Goal: Task Accomplishment & Management: Use online tool/utility

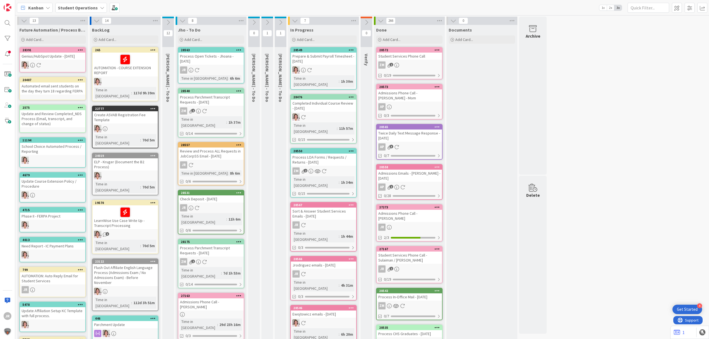
click at [316, 7] on div "Kanban Student Operations 1x 2x 3x" at bounding box center [361, 7] width 693 height 15
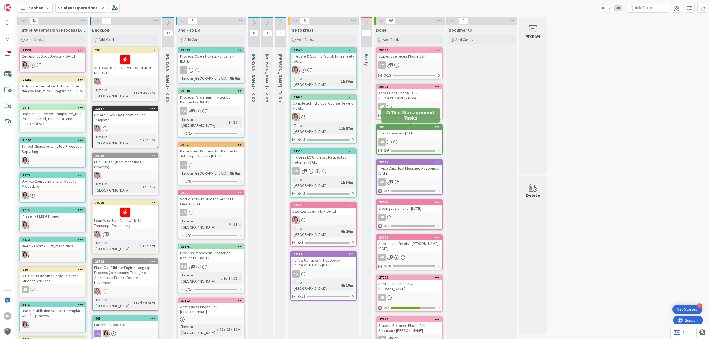
click at [412, 131] on div "Check Deposit - [DATE]" at bounding box center [408, 133] width 65 height 7
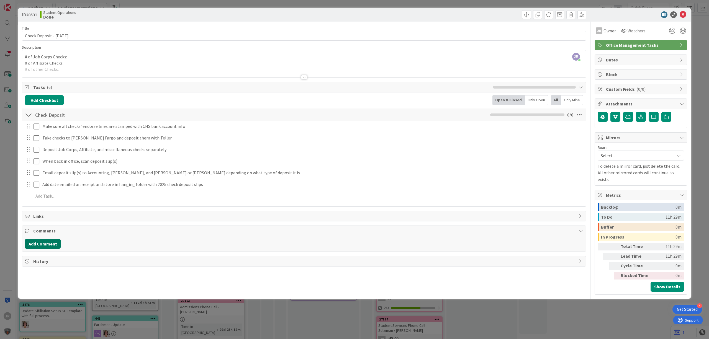
click at [37, 244] on button "Add Comment" at bounding box center [43, 244] width 36 height 10
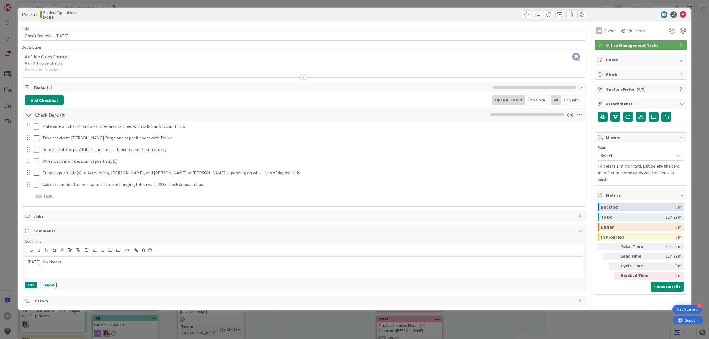
click at [32, 290] on div "Comment [DATE]: No checks Add Cancel" at bounding box center [303, 263] width 563 height 55
click at [31, 288] on button "Add" at bounding box center [31, 285] width 12 height 7
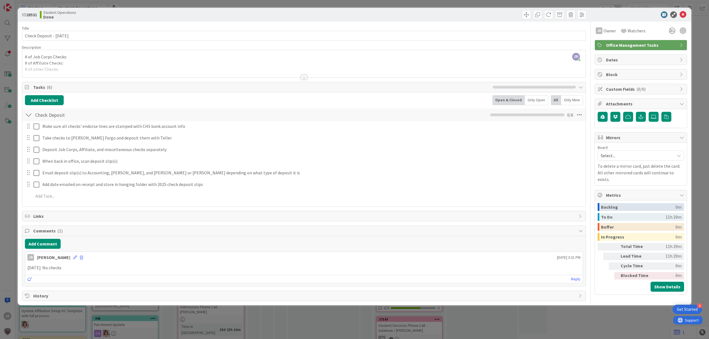
click at [344, 4] on div "ID 28531 Student Operations Done Title 26 / 128 Check Deposit - [DATE] Descript…" at bounding box center [354, 169] width 709 height 339
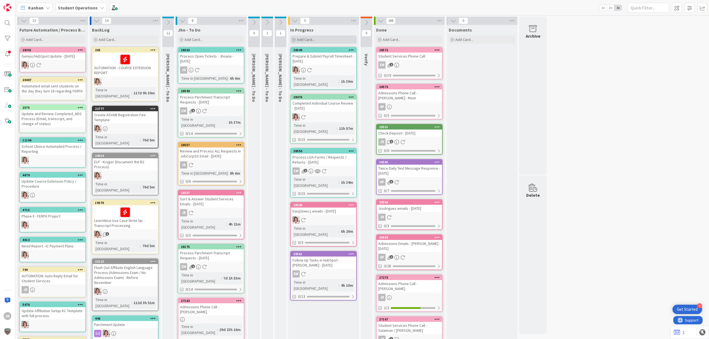
click at [320, 38] on div "Add Card..." at bounding box center [323, 39] width 66 height 8
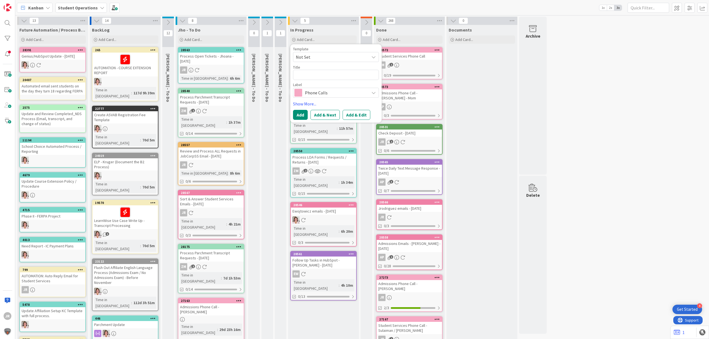
click at [321, 56] on span "Not Set" at bounding box center [330, 56] width 69 height 7
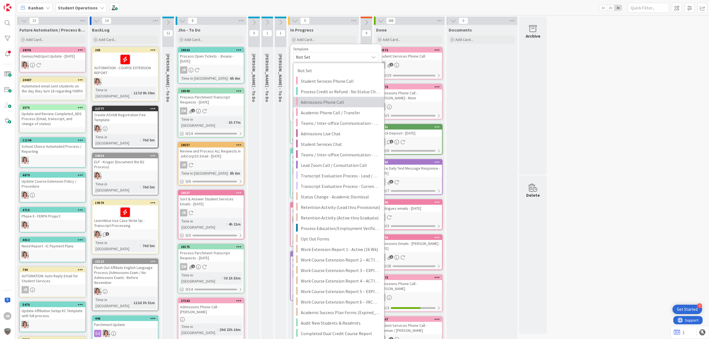
click at [336, 104] on span "Admissions Phone Call" at bounding box center [340, 102] width 79 height 7
type textarea "x"
type textarea "Admissions Phone Call"
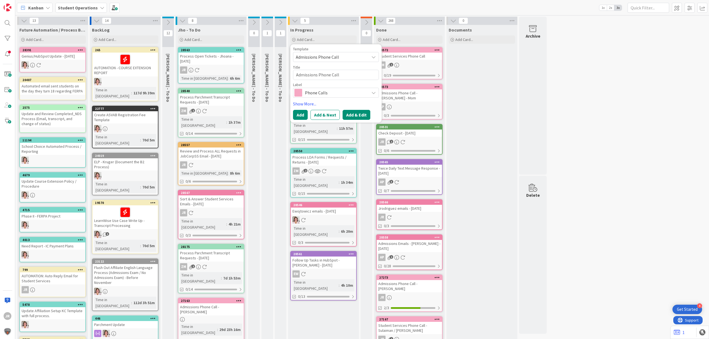
click at [351, 117] on button "Add & Edit" at bounding box center [356, 115] width 28 height 10
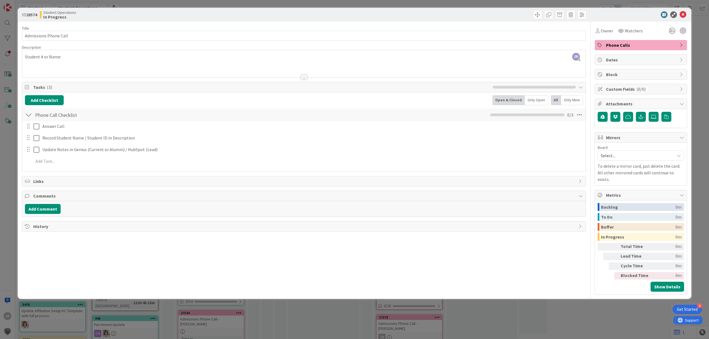
click at [621, 43] on span "Phone Calls" at bounding box center [641, 45] width 71 height 7
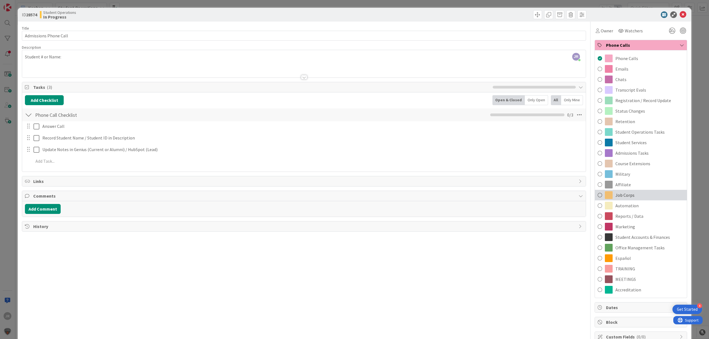
click at [632, 194] on div "Job Corps" at bounding box center [640, 195] width 92 height 11
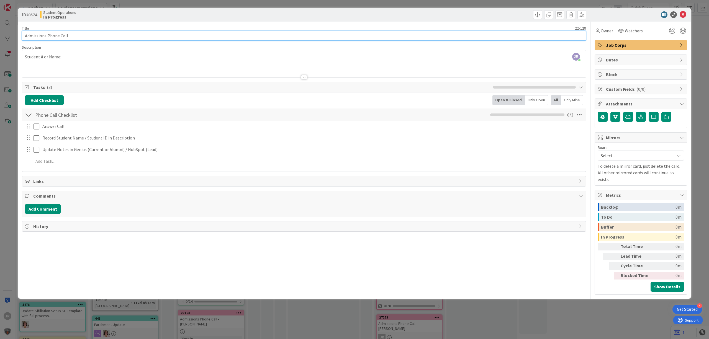
click at [91, 33] on input "Admissions Phone Call" at bounding box center [304, 36] width 564 height 10
click at [39, 36] on input "Admissions Phone Call" at bounding box center [304, 36] width 564 height 10
type input "Phone Call - Coordinator for Laredo JCC"
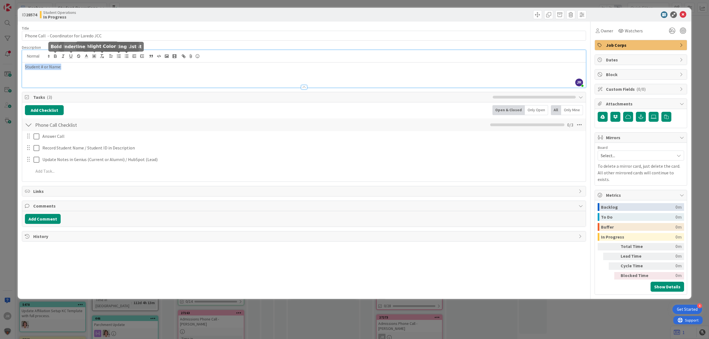
drag, startPoint x: 73, startPoint y: 59, endPoint x: -9, endPoint y: 61, distance: 81.9
click at [0, 61] on html "4 Get Started JR Kanban Student Operations 1x 2x 3x 13 Future Automation / Proc…" at bounding box center [354, 169] width 709 height 339
click at [121, 71] on div "took down contact info and sent to [PERSON_NAME]" at bounding box center [303, 75] width 563 height 25
click at [227, 4] on div "ID 28574 Student Operations In Progress Title 40 / 128 Phone Call - Coordinator…" at bounding box center [354, 169] width 709 height 339
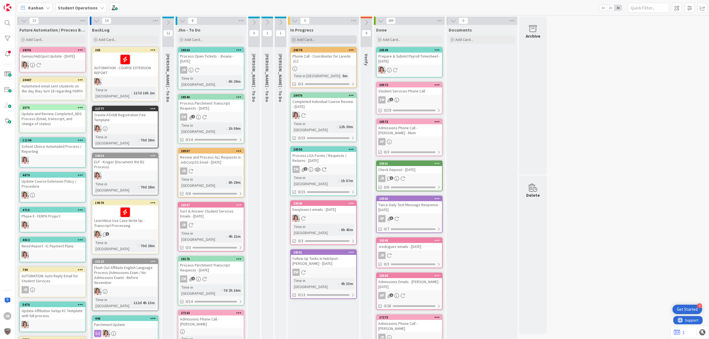
click at [313, 42] on div "Add Card..." at bounding box center [323, 39] width 66 height 8
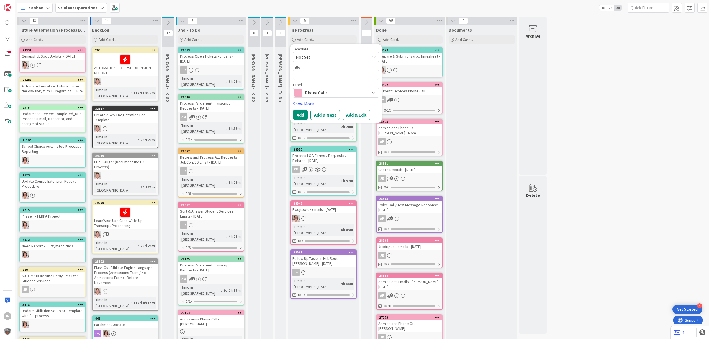
click at [315, 55] on span "Not Set" at bounding box center [330, 56] width 69 height 7
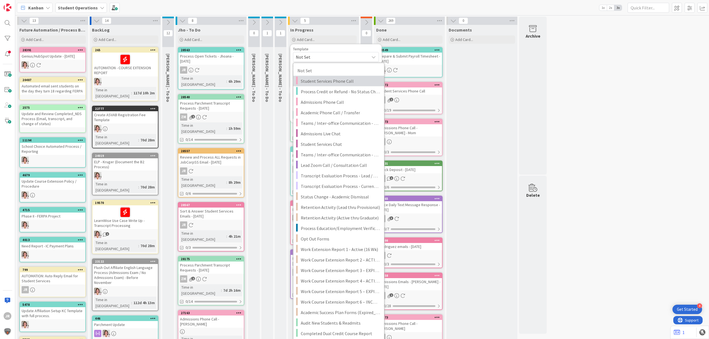
click at [320, 85] on link "Student Services Phone Call" at bounding box center [338, 81] width 91 height 11
type textarea "x"
type textarea "Student Services Phone Call"
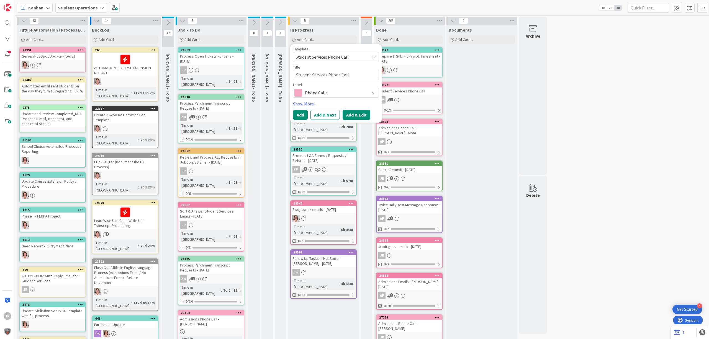
click at [353, 113] on button "Add & Edit" at bounding box center [356, 115] width 28 height 10
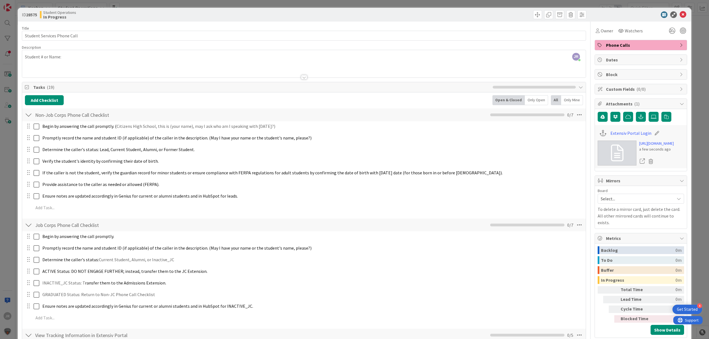
click at [94, 61] on div "JR [PERSON_NAME] joined 4 m ago Student # or Name:" at bounding box center [303, 63] width 563 height 27
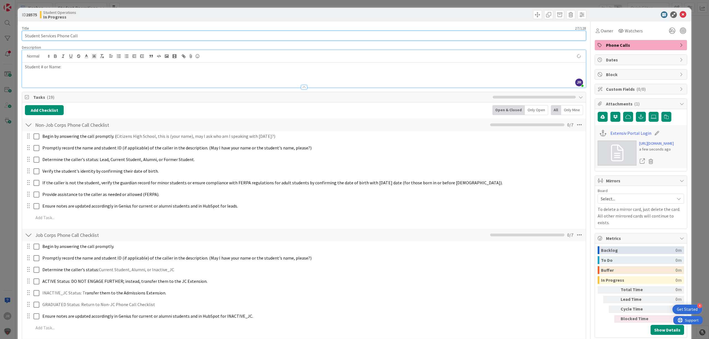
click at [94, 38] on input "Student Services Phone Call" at bounding box center [304, 36] width 564 height 10
type input "Student Services Phone Call - [PERSON_NAME]"
drag, startPoint x: 90, startPoint y: 77, endPoint x: -9, endPoint y: 74, distance: 99.1
click at [0, 74] on html "4 Get Started JR Kanban Student Operations 1x 2x 3x 13 Future Automation / Proc…" at bounding box center [354, 169] width 709 height 339
click at [348, 2] on div "ID 28575 Student Operations In Progress Title 43 / 128 Student Services Phone C…" at bounding box center [354, 169] width 709 height 339
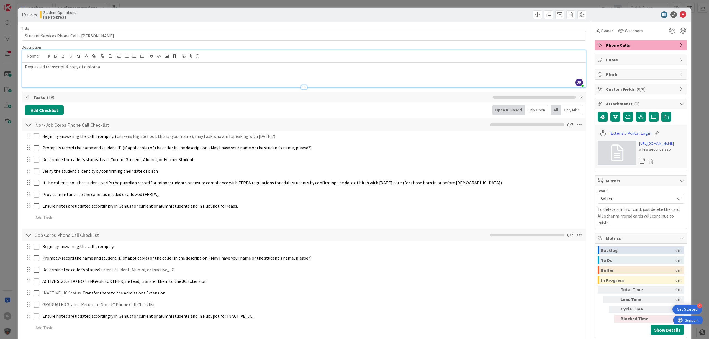
click at [527, 15] on div at bounding box center [445, 14] width 281 height 9
click at [533, 14] on span at bounding box center [537, 14] width 9 height 9
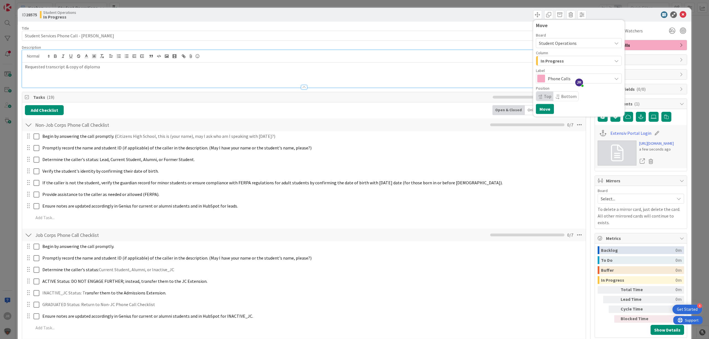
click at [542, 65] on div "In Progress" at bounding box center [575, 60] width 73 height 9
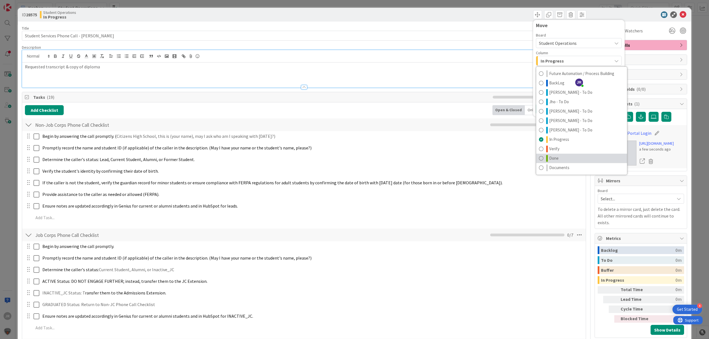
click at [555, 155] on link "Done" at bounding box center [581, 158] width 91 height 9
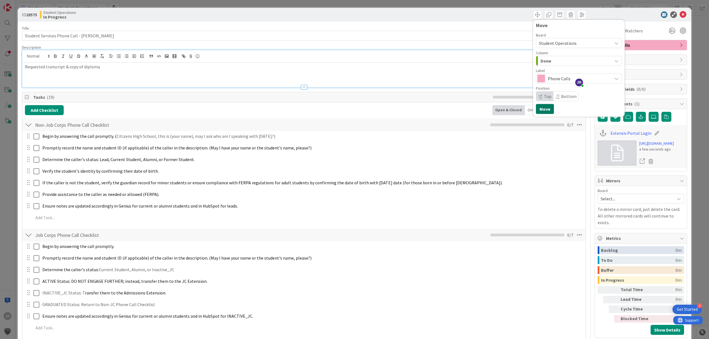
click at [544, 105] on button "Move" at bounding box center [545, 109] width 18 height 10
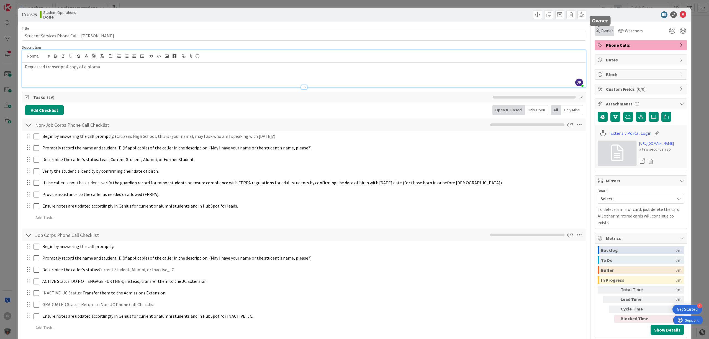
click at [595, 30] on icon at bounding box center [597, 31] width 4 height 4
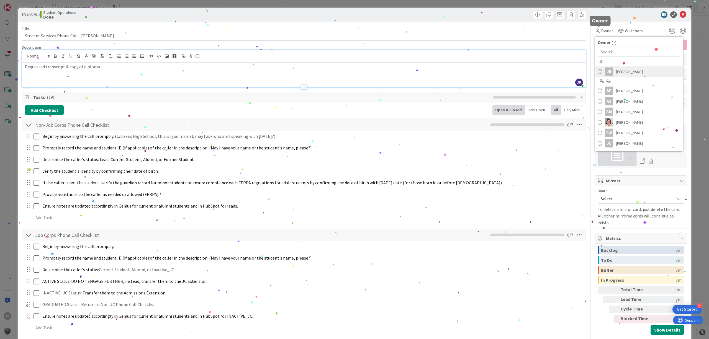
click at [605, 73] on div "JR" at bounding box center [608, 72] width 8 height 8
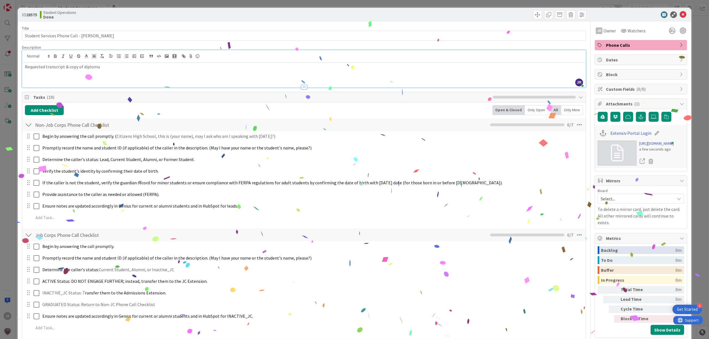
click at [413, 5] on div "ID 28575 Student Operations Done Move Move Title 43 / 128 Student Services Phon…" at bounding box center [354, 169] width 709 height 339
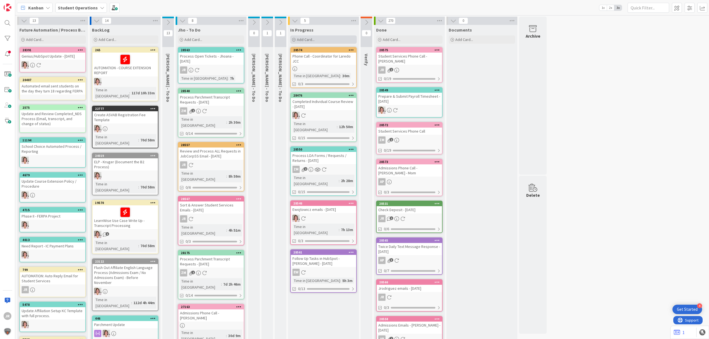
click at [330, 41] on div "Add Card..." at bounding box center [323, 39] width 66 height 8
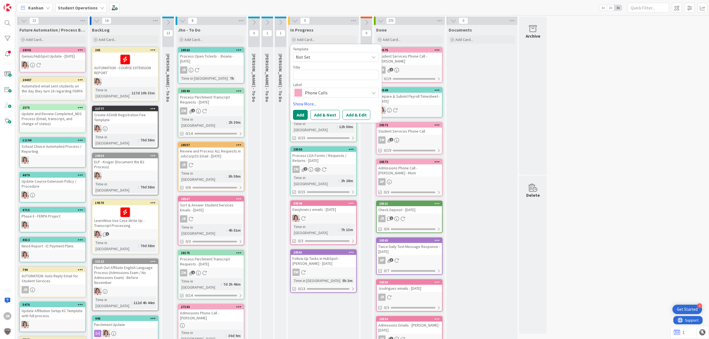
click at [327, 57] on span "Not Set" at bounding box center [330, 56] width 69 height 7
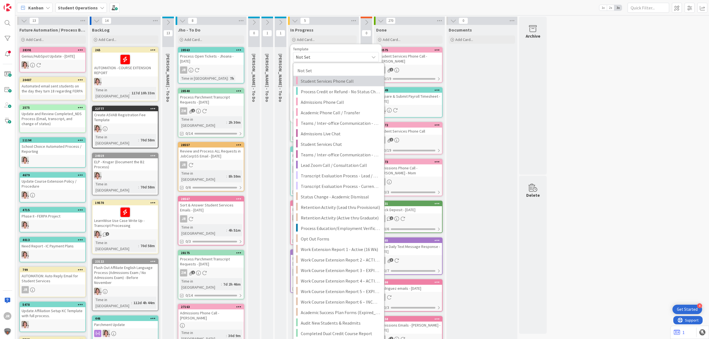
click at [327, 79] on span "Student Services Phone Call" at bounding box center [340, 80] width 79 height 7
type textarea "x"
type textarea "Student Services Phone Call"
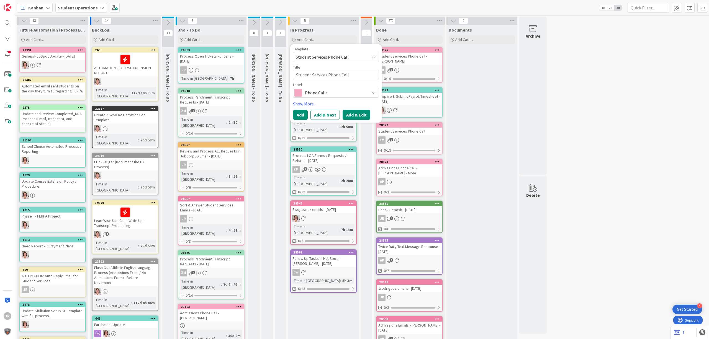
click at [363, 115] on button "Add & Edit" at bounding box center [356, 115] width 28 height 10
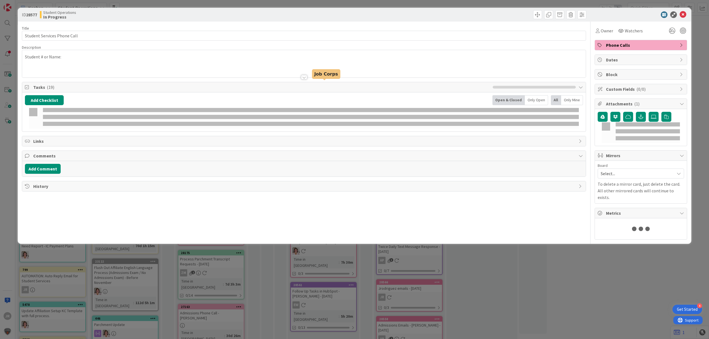
click at [325, 89] on span "Tasks ( 19 )" at bounding box center [261, 87] width 456 height 7
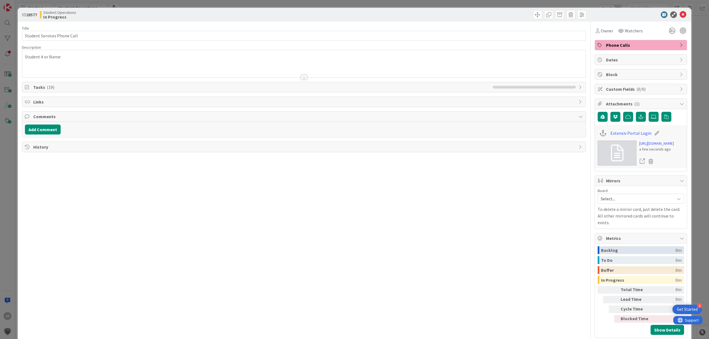
click at [376, 4] on div "ID 28577 Student Operations In Progress Title 27 / 128 Student Services Phone C…" at bounding box center [354, 169] width 709 height 339
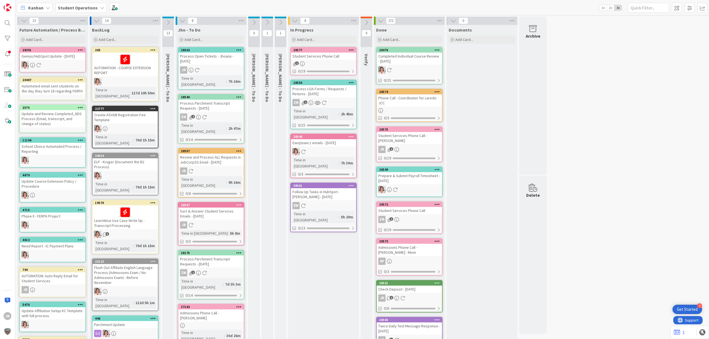
click at [335, 53] on div "Student Services Phone Call" at bounding box center [323, 56] width 65 height 7
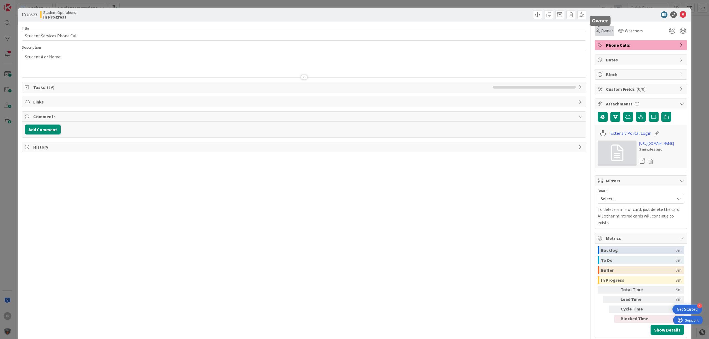
click at [595, 30] on div "Owner" at bounding box center [603, 30] width 17 height 7
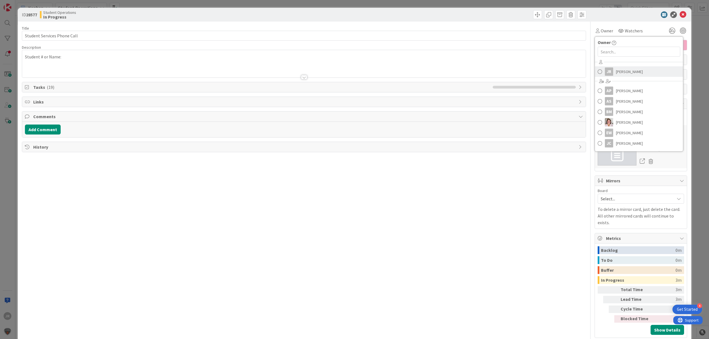
click at [625, 69] on span "[PERSON_NAME]" at bounding box center [629, 72] width 27 height 8
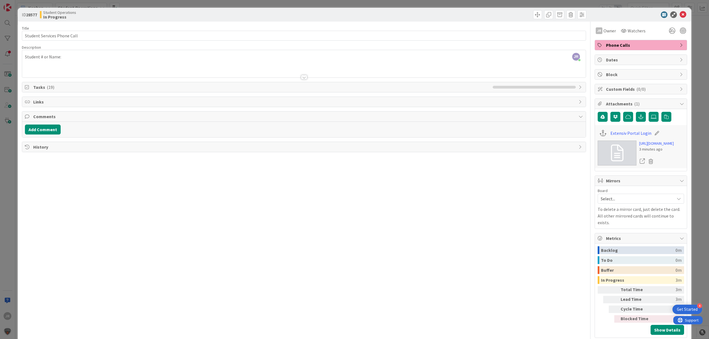
click at [277, 45] on div "Description" at bounding box center [304, 47] width 564 height 5
click at [275, 40] on input "Student Services Phone Call" at bounding box center [304, 36] width 564 height 10
type input "Student Services Phone Call - [PERSON_NAME]"
click at [237, 6] on div "ID 28577 Student Operations In Progress Title 43 / 128 Student Services Phone C…" at bounding box center [354, 169] width 709 height 339
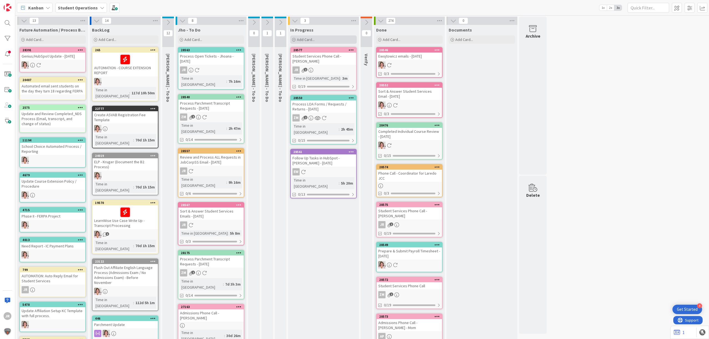
click at [316, 37] on div "Add Card..." at bounding box center [323, 39] width 66 height 8
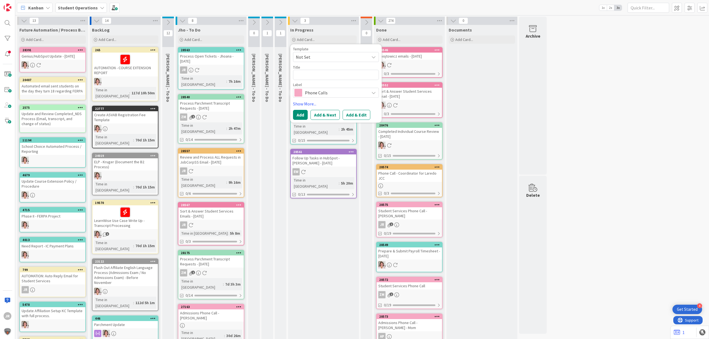
click at [324, 56] on span "Not Set" at bounding box center [330, 56] width 69 height 7
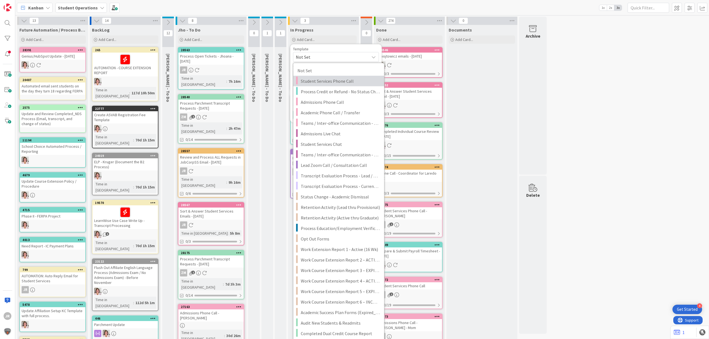
click at [333, 79] on span "Student Services Phone Call" at bounding box center [340, 80] width 79 height 7
type textarea "x"
type textarea "Student Services Phone Call"
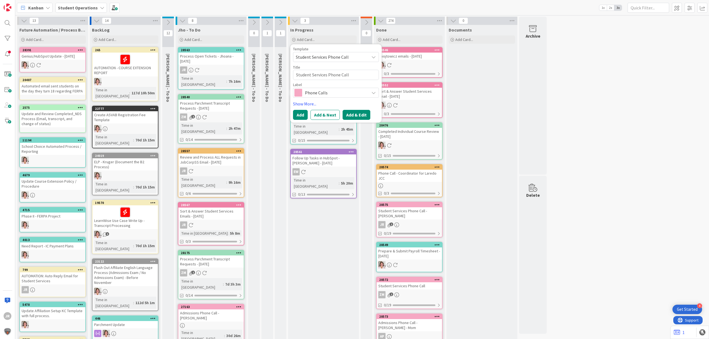
click at [366, 110] on button "Add & Edit" at bounding box center [356, 115] width 28 height 10
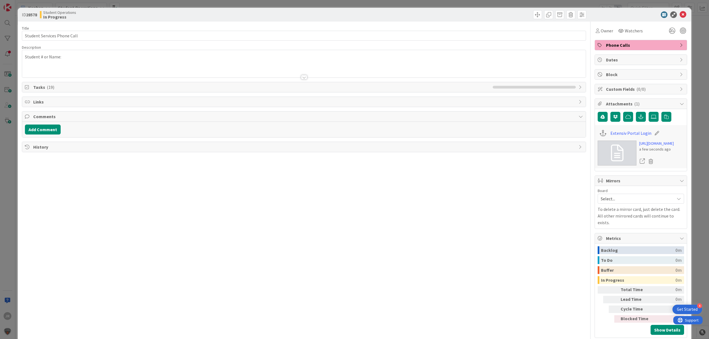
click at [343, 4] on div "ID 28578 Student Operations In Progress Title 27 / 128 Student Services Phone C…" at bounding box center [354, 169] width 709 height 339
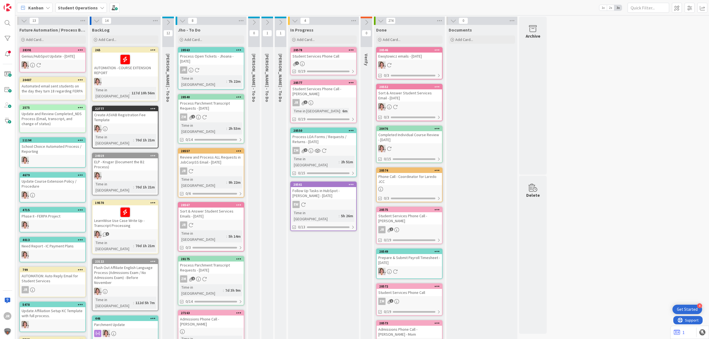
click at [325, 58] on div "Student Services Phone Call" at bounding box center [323, 56] width 65 height 7
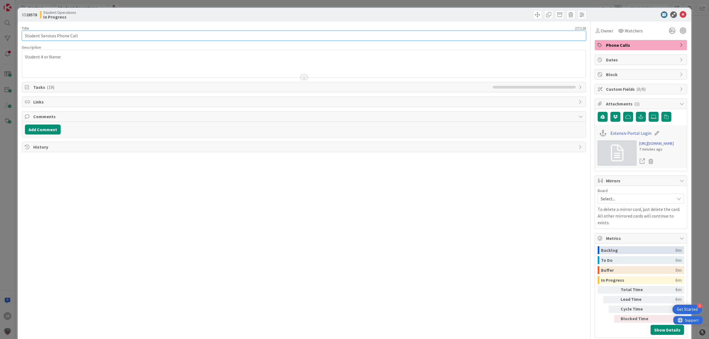
drag, startPoint x: 161, startPoint y: 34, endPoint x: 157, endPoint y: 33, distance: 4.3
click at [161, 34] on input "Student Services Phone Call" at bounding box center [304, 36] width 564 height 10
type input "Student Services Phone Call - [PERSON_NAME]"
click at [595, 28] on div "Owner" at bounding box center [603, 30] width 17 height 7
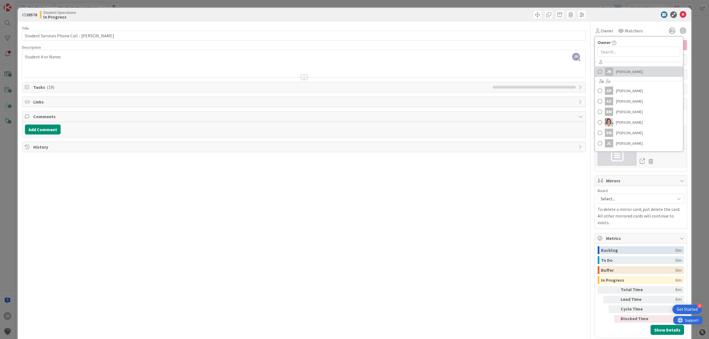
drag, startPoint x: 608, startPoint y: 76, endPoint x: 605, endPoint y: 71, distance: 5.8
click at [609, 76] on link "JR [PERSON_NAME]" at bounding box center [638, 71] width 88 height 11
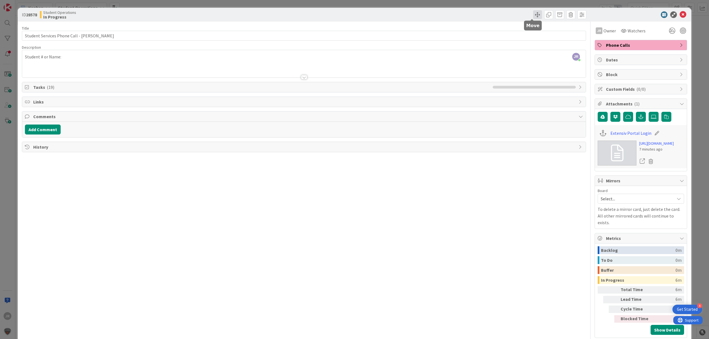
click at [533, 11] on span at bounding box center [537, 14] width 9 height 9
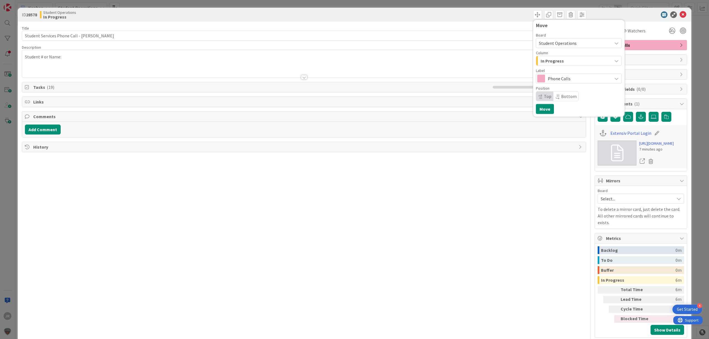
click at [540, 59] on span "In Progress" at bounding box center [551, 60] width 23 height 7
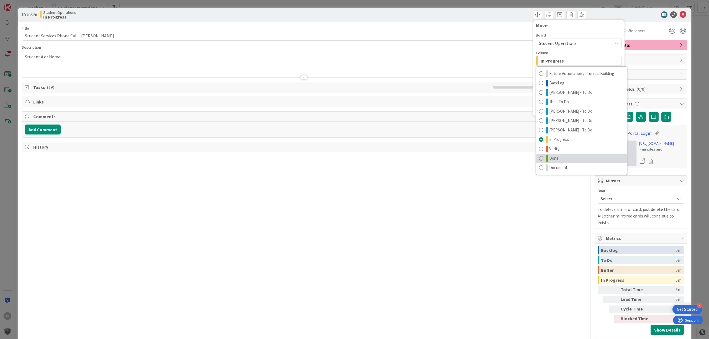
click at [549, 156] on span "Done" at bounding box center [553, 158] width 9 height 7
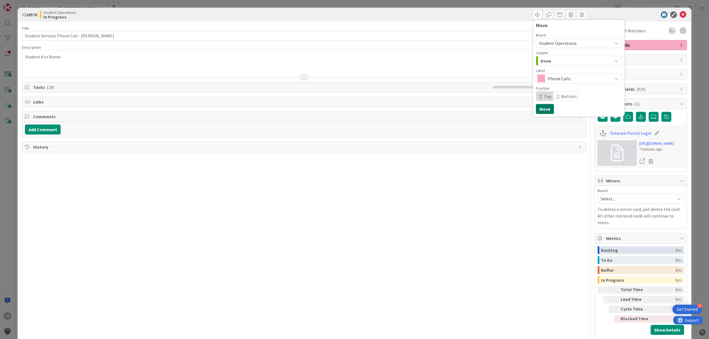
click at [540, 108] on button "Move" at bounding box center [545, 109] width 18 height 10
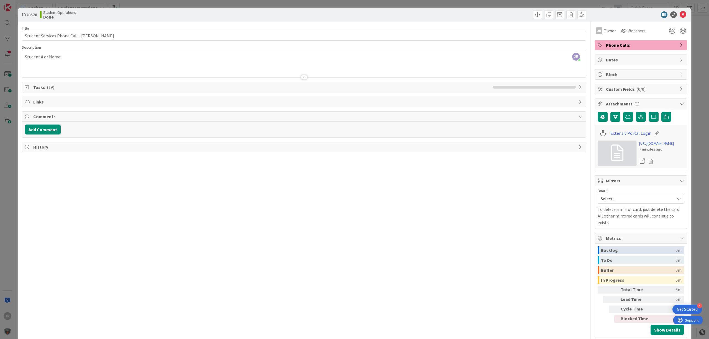
click at [459, 2] on div "ID 28578 Student Operations Done Move Move Title 43 / 128 Student Services Phon…" at bounding box center [354, 169] width 709 height 339
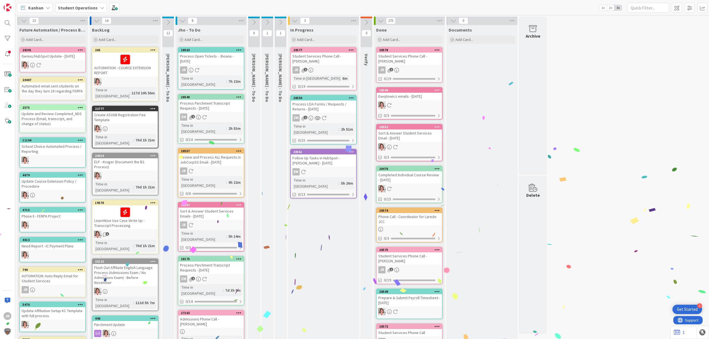
click at [333, 61] on div "Student Services Phone Call - [PERSON_NAME]" at bounding box center [323, 59] width 65 height 12
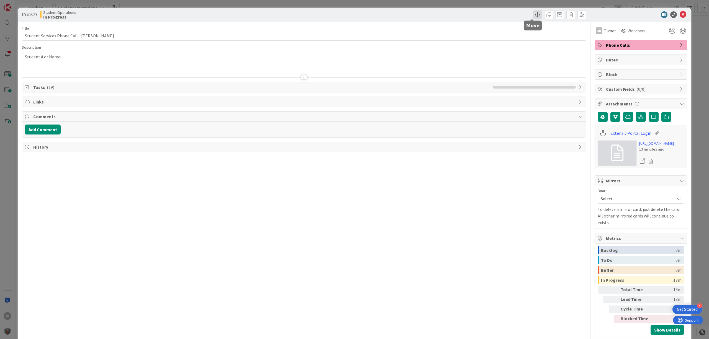
click at [533, 14] on span at bounding box center [537, 14] width 9 height 9
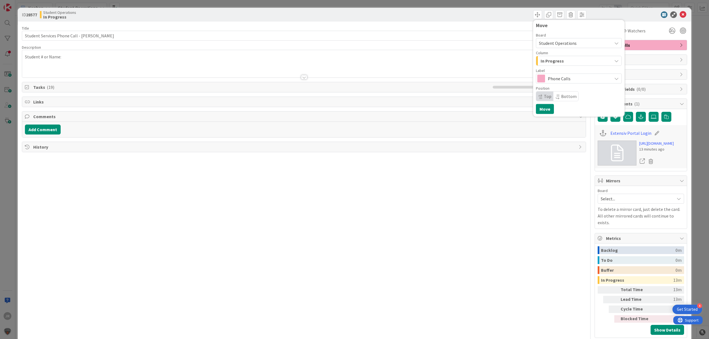
click at [539, 57] on div "In Progress" at bounding box center [575, 60] width 73 height 9
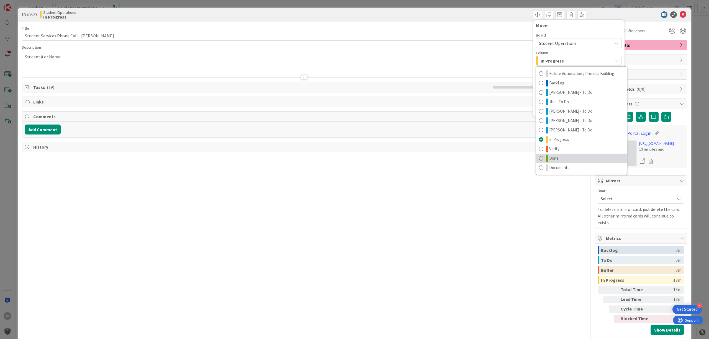
click at [569, 158] on link "Done" at bounding box center [581, 158] width 91 height 9
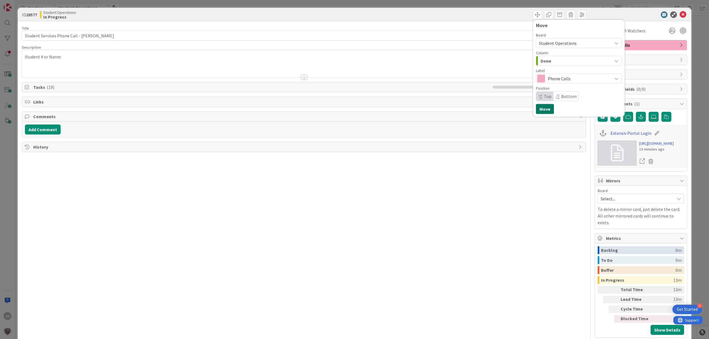
click at [542, 112] on button "Move" at bounding box center [545, 109] width 18 height 10
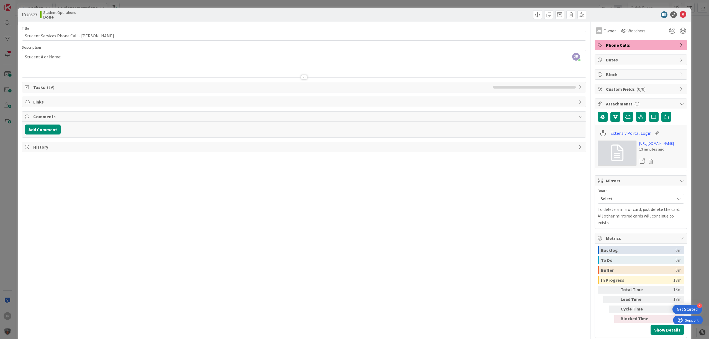
click at [496, 2] on div "ID 28577 Student Operations Done Move Move Title 43 / 128 Student Services Phon…" at bounding box center [354, 169] width 709 height 339
